Goal: Answer question/provide support

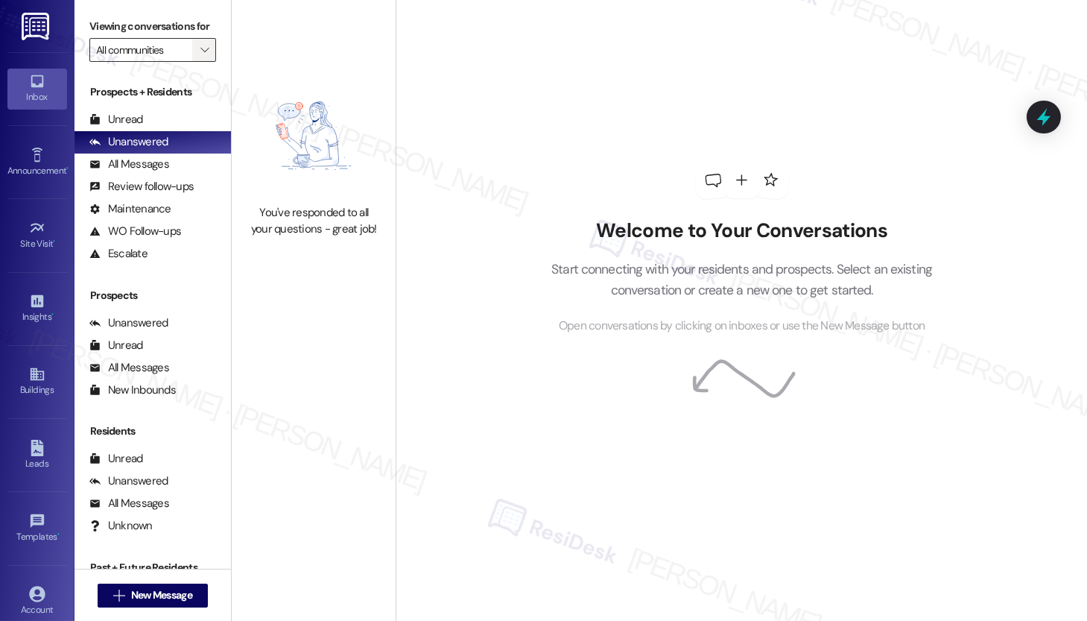
click at [203, 62] on span "" at bounding box center [204, 50] width 14 height 24
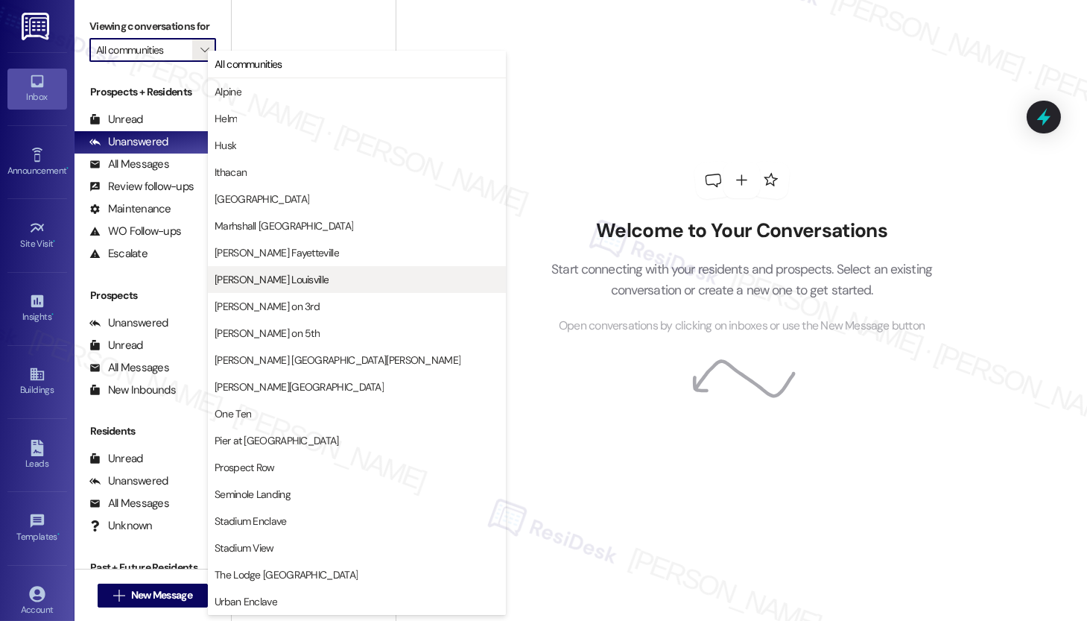
click at [272, 284] on span "[PERSON_NAME] Louisville" at bounding box center [272, 279] width 114 height 15
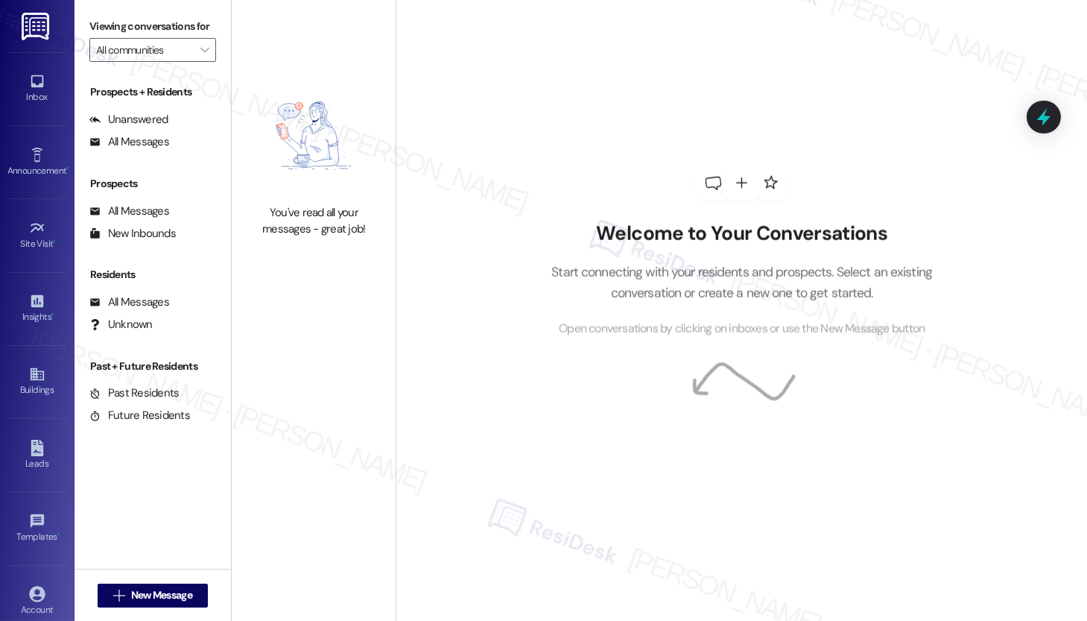
type input "[PERSON_NAME] Louisville"
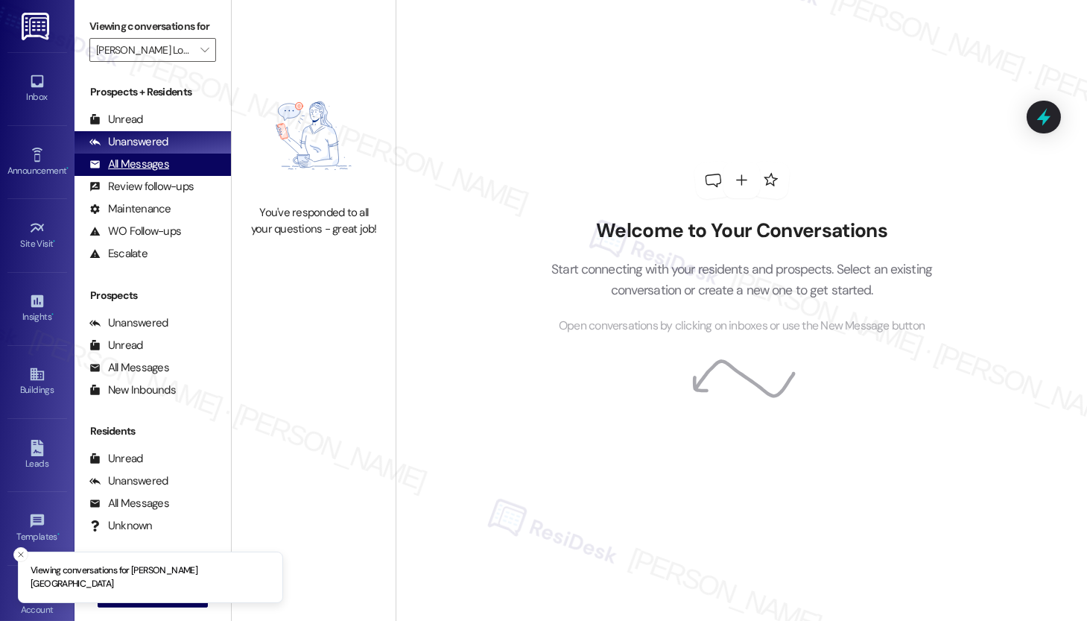
click at [140, 172] on div "All Messages" at bounding box center [129, 164] width 80 height 16
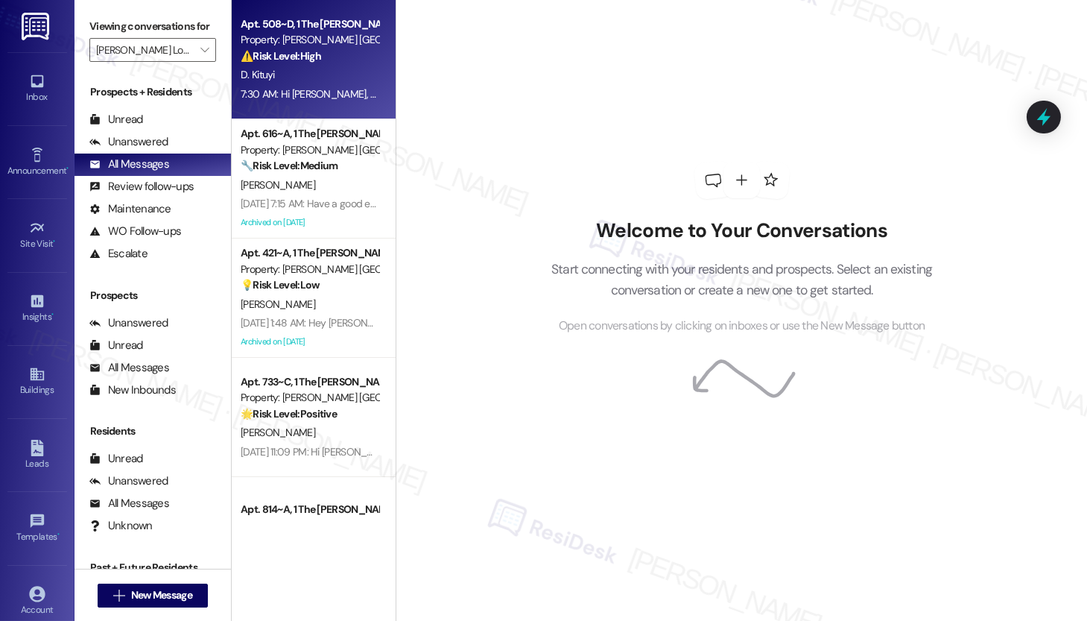
click at [286, 85] on div "7:30 AM: Hi [PERSON_NAME], we haven’t received your email. Some residents have …" at bounding box center [309, 94] width 141 height 19
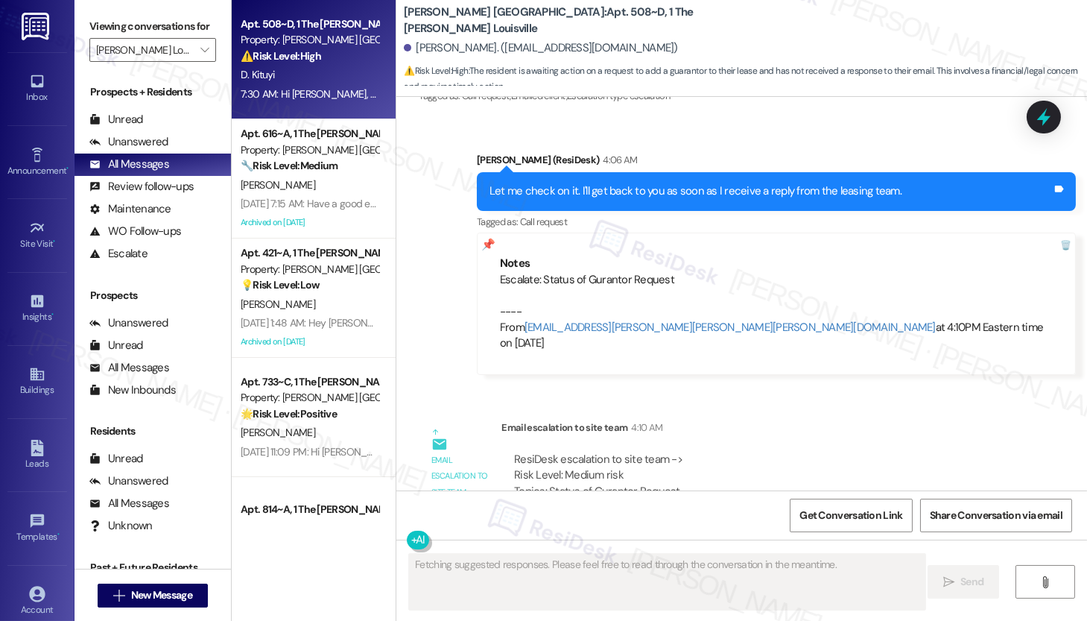
scroll to position [1995, 0]
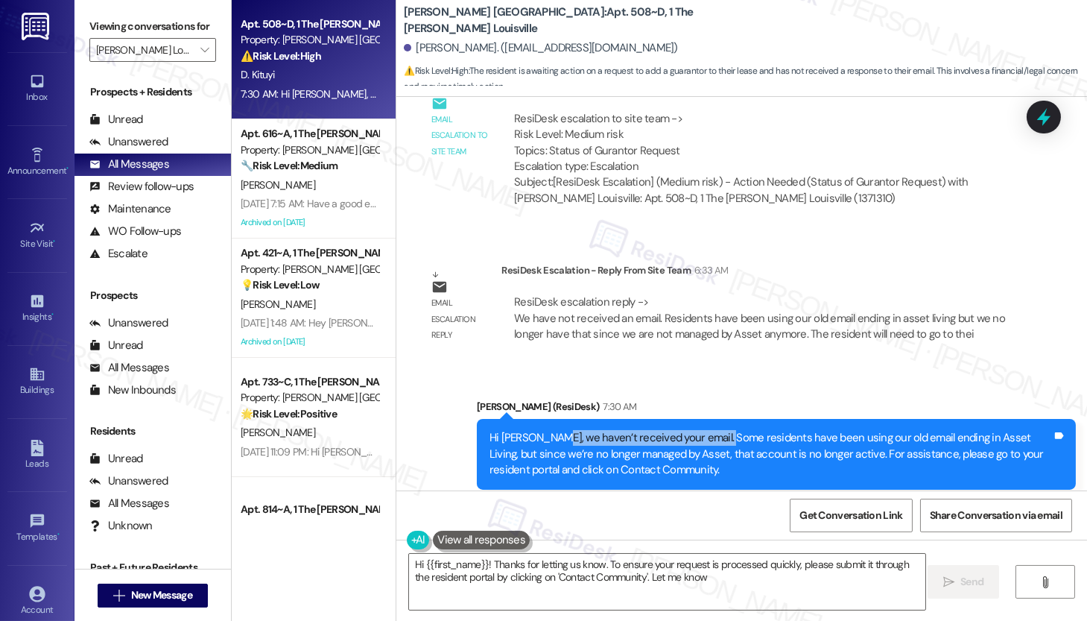
drag, startPoint x: 551, startPoint y: 407, endPoint x: 715, endPoint y: 411, distance: 164.7
click at [715, 430] on div "Hi [PERSON_NAME], we haven’t received your email. Some residents have been usin…" at bounding box center [771, 454] width 563 height 48
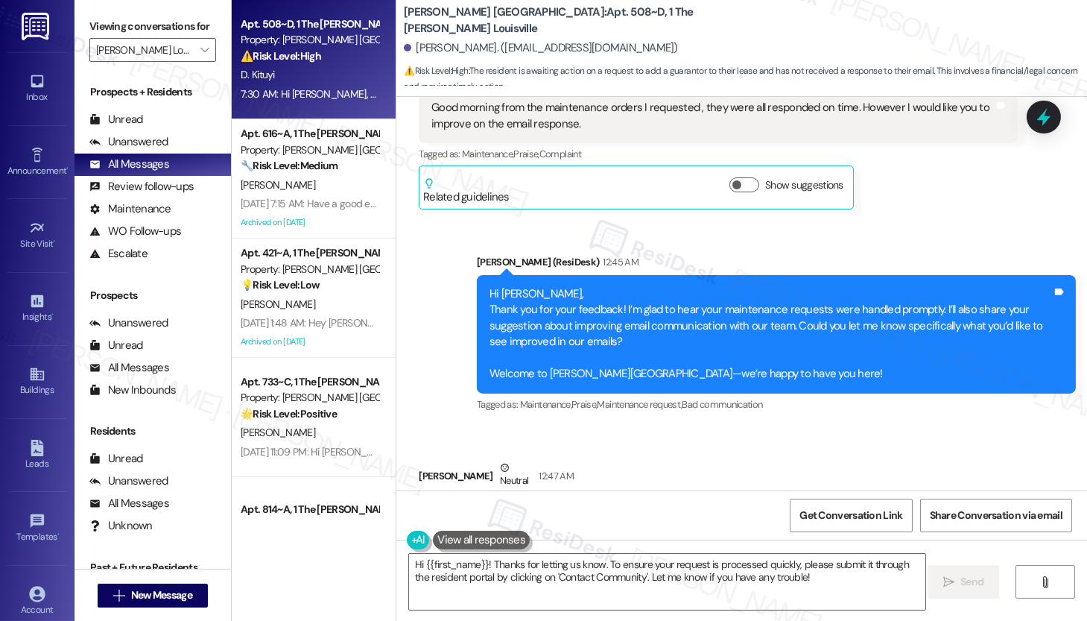
scroll to position [870, 0]
